Goal: Information Seeking & Learning: Get advice/opinions

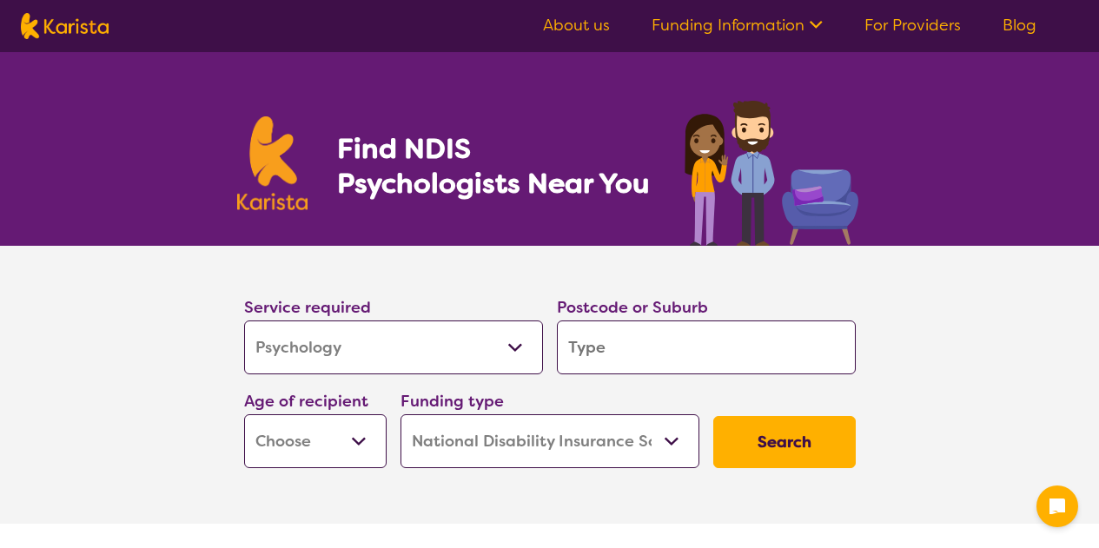
select select "Psychology"
select select "NDIS"
select select "Psychology"
select select "NDIS"
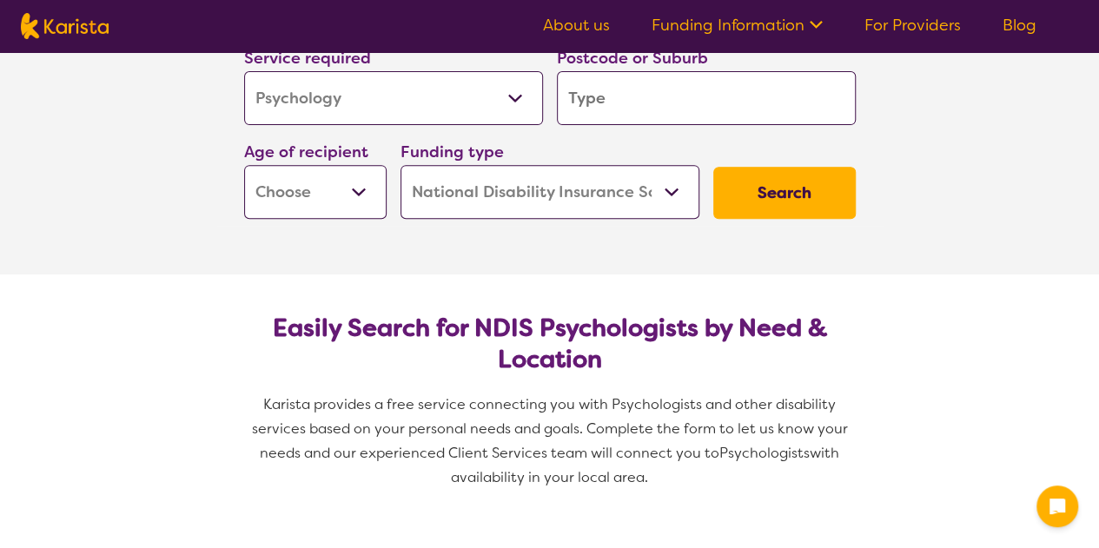
scroll to position [250, 0]
drag, startPoint x: 0, startPoint y: 0, endPoint x: 321, endPoint y: 87, distance: 332.2
click at [321, 87] on select "Allied Health Assistant Assessment ([MEDICAL_DATA] or [MEDICAL_DATA]) Behaviour…" at bounding box center [393, 97] width 299 height 54
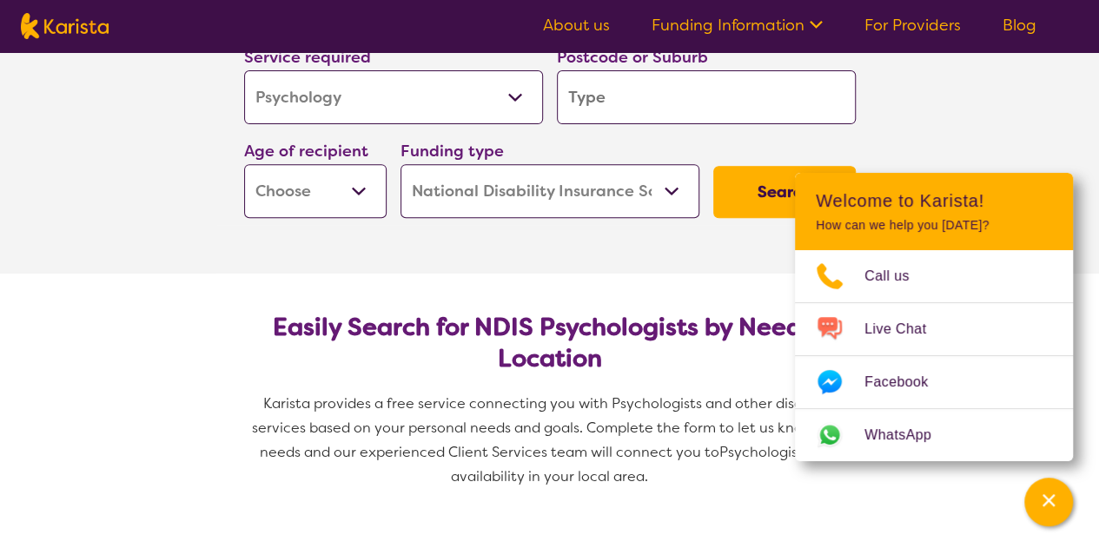
select select "Counselling"
click at [244, 70] on select "Allied Health Assistant Assessment ([MEDICAL_DATA] or [MEDICAL_DATA]) Behaviour…" at bounding box center [393, 97] width 299 height 54
select select "Counselling"
click at [771, 103] on input "search" at bounding box center [706, 97] width 299 height 54
type input "4161"
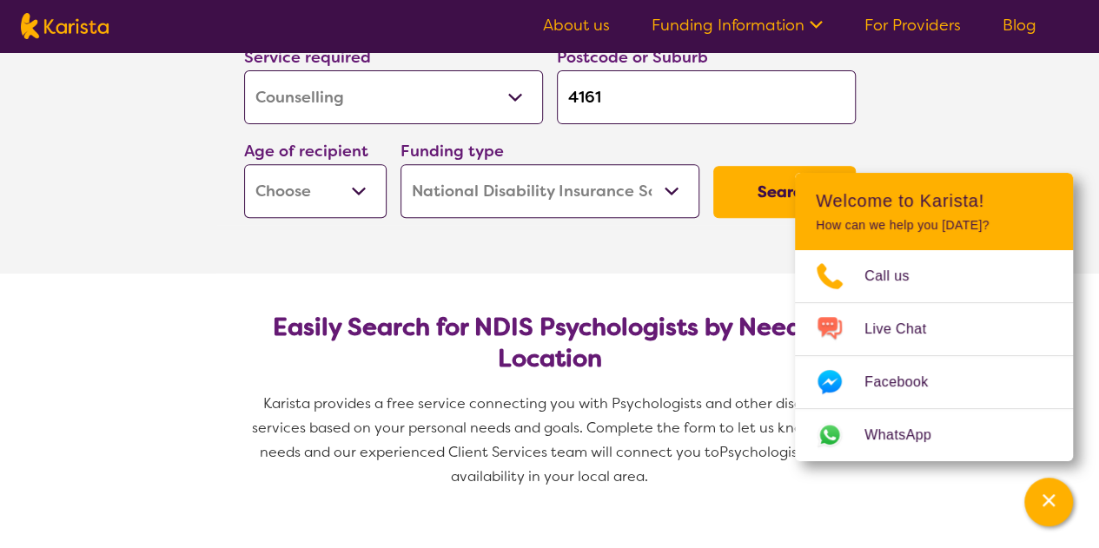
type input "4161"
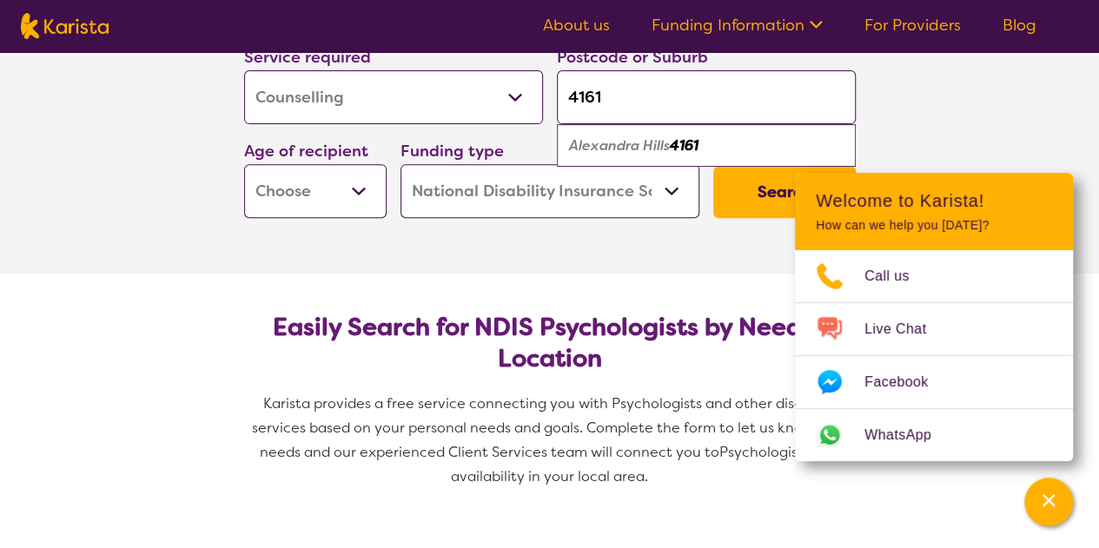
click at [353, 198] on select "Early Childhood - 0 to 9 Child - 10 to 11 Adolescent - 12 to 17 Adult - 18 to 6…" at bounding box center [315, 191] width 142 height 54
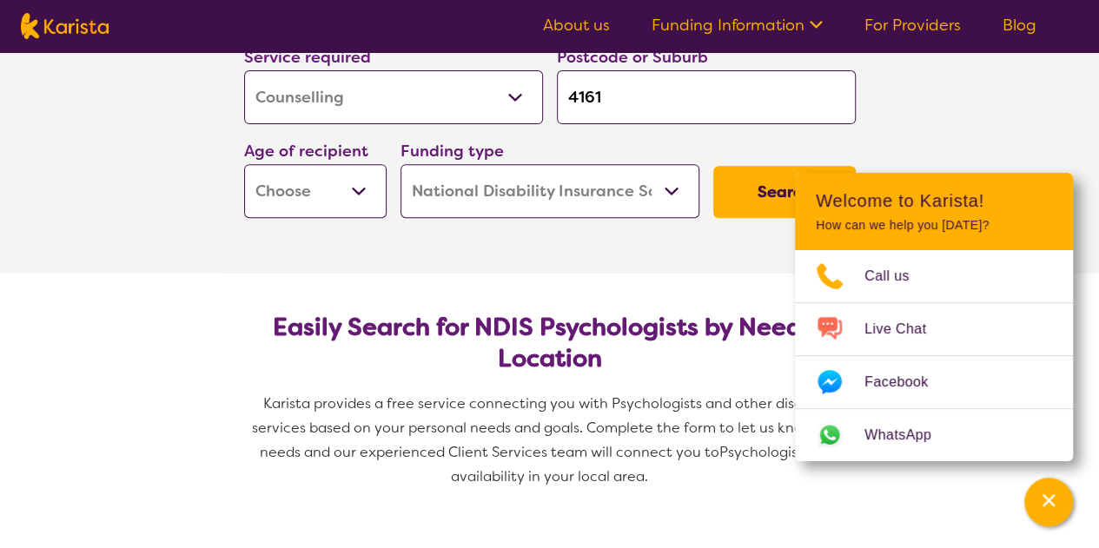
select select "AS"
click at [244, 164] on select "Early Childhood - 0 to 9 Child - 10 to 11 Adolescent - 12 to 17 Adult - 18 to 6…" at bounding box center [315, 191] width 142 height 54
select select "AS"
click at [420, 185] on select "Home Care Package (HCP) National Disability Insurance Scheme (NDIS) I don't know" at bounding box center [550, 191] width 299 height 54
select select "i-don-t-know"
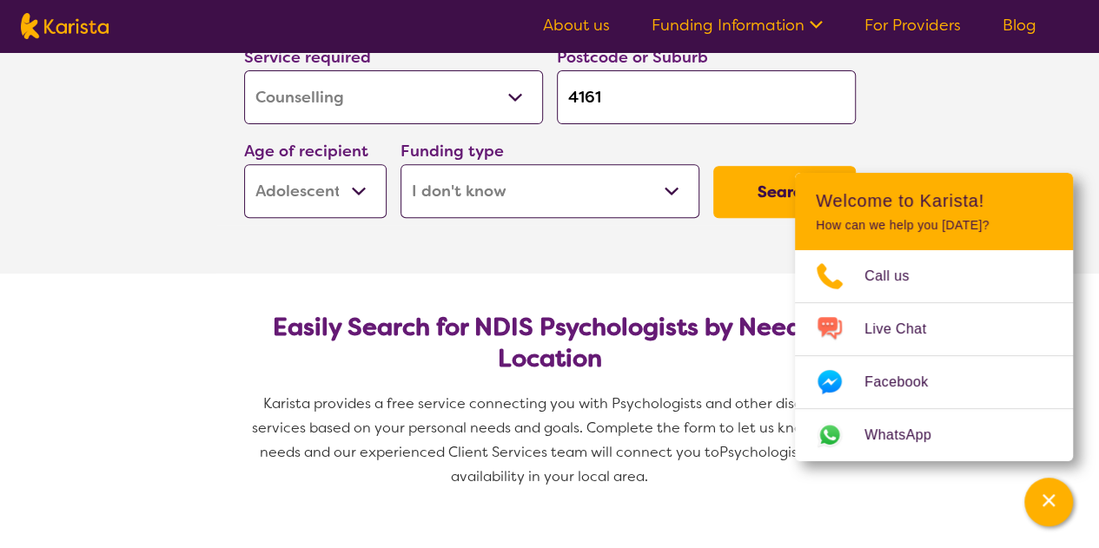
click at [401, 164] on select "Home Care Package (HCP) National Disability Insurance Scheme (NDIS) I don't know" at bounding box center [550, 191] width 299 height 54
select select "i-don-t-know"
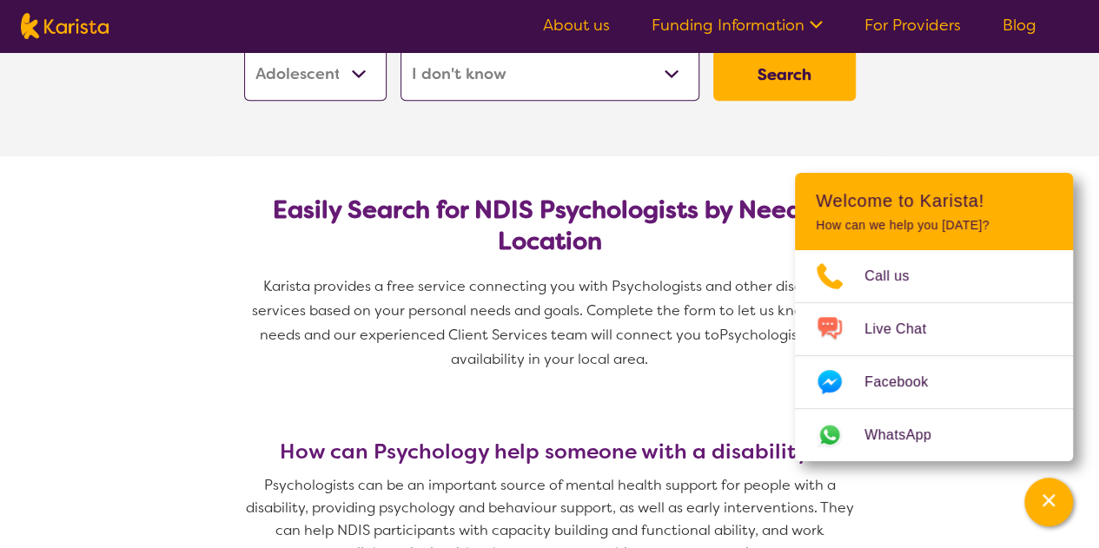
scroll to position [375, 0]
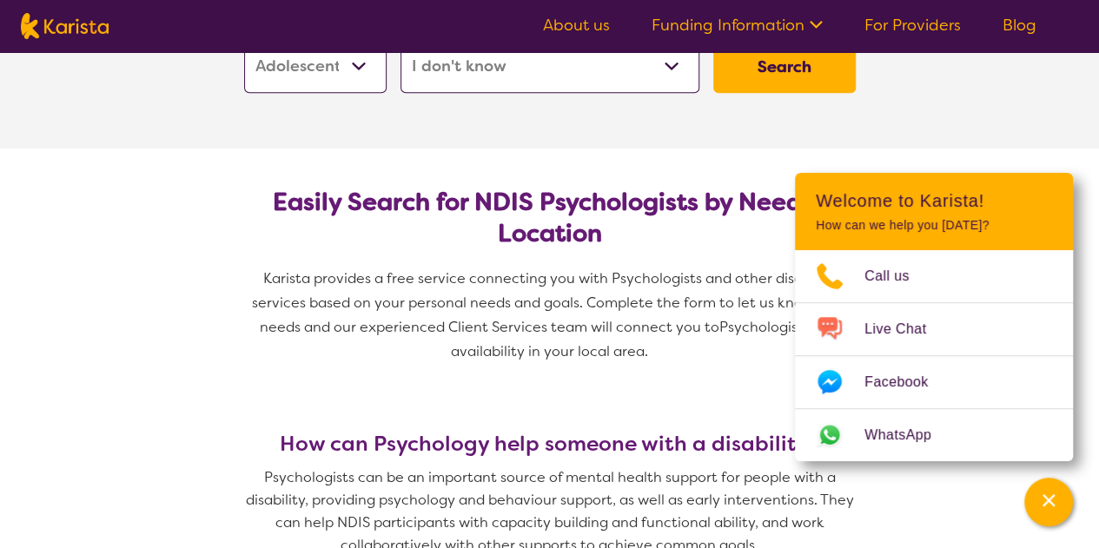
click at [793, 83] on button "Search" at bounding box center [784, 67] width 142 height 52
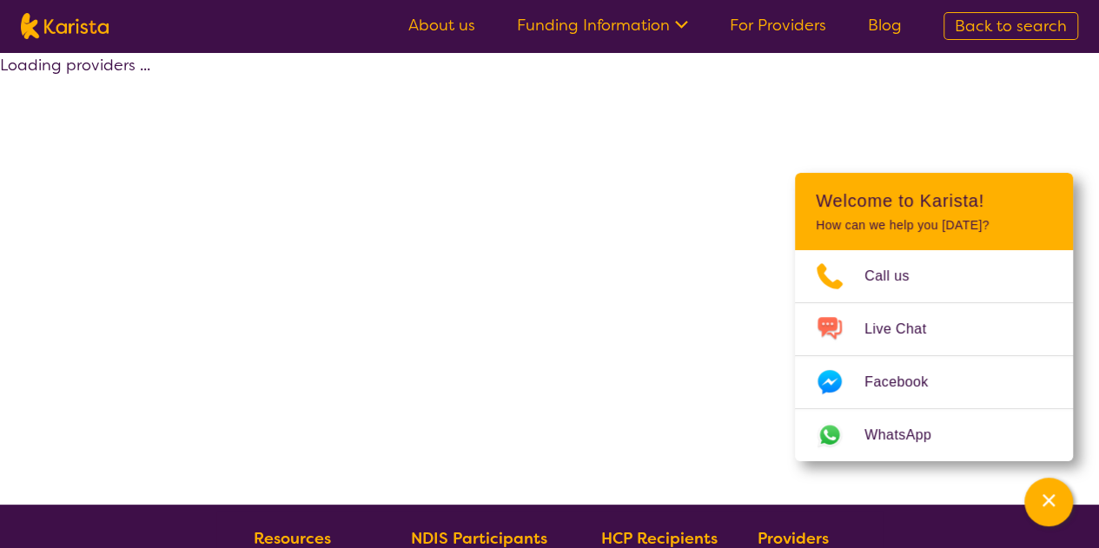
select select "Counselling"
select select "AS"
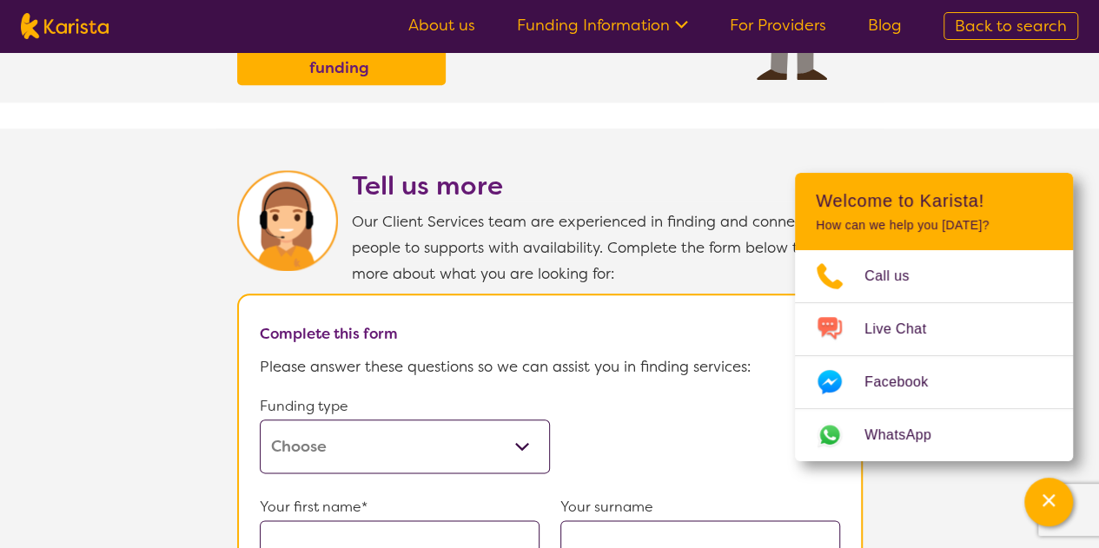
scroll to position [838, 0]
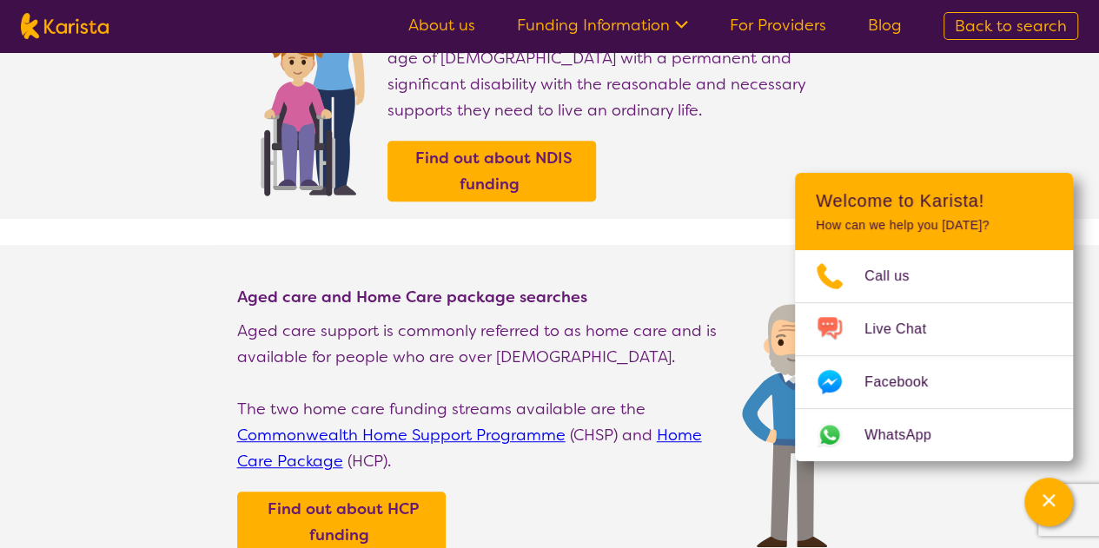
select select "Psychology"
select select "AS"
select select "NDIS"
select select "Psychology"
select select "AS"
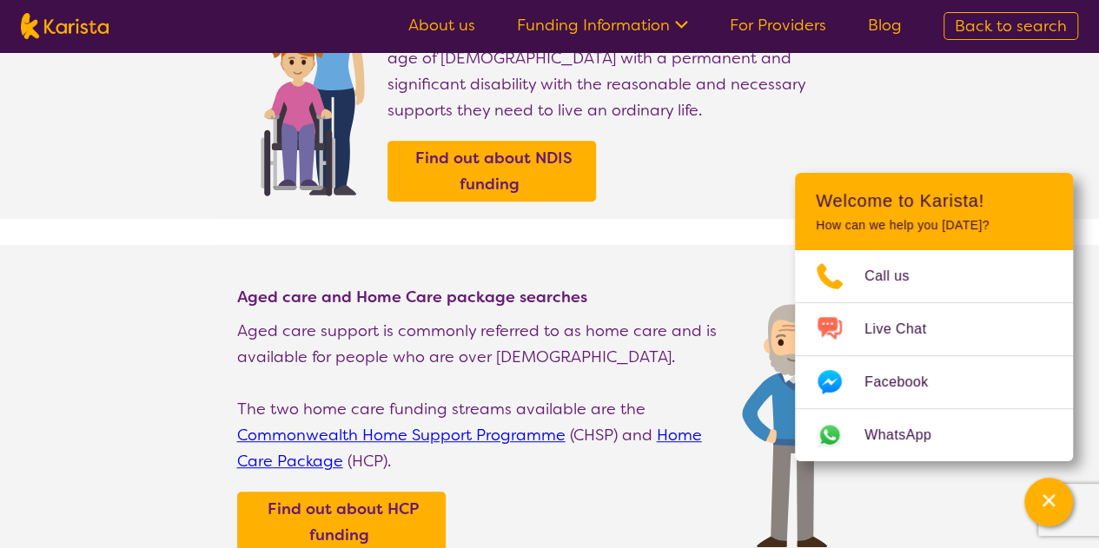
select select "NDIS"
